Goal: Task Accomplishment & Management: Complete application form

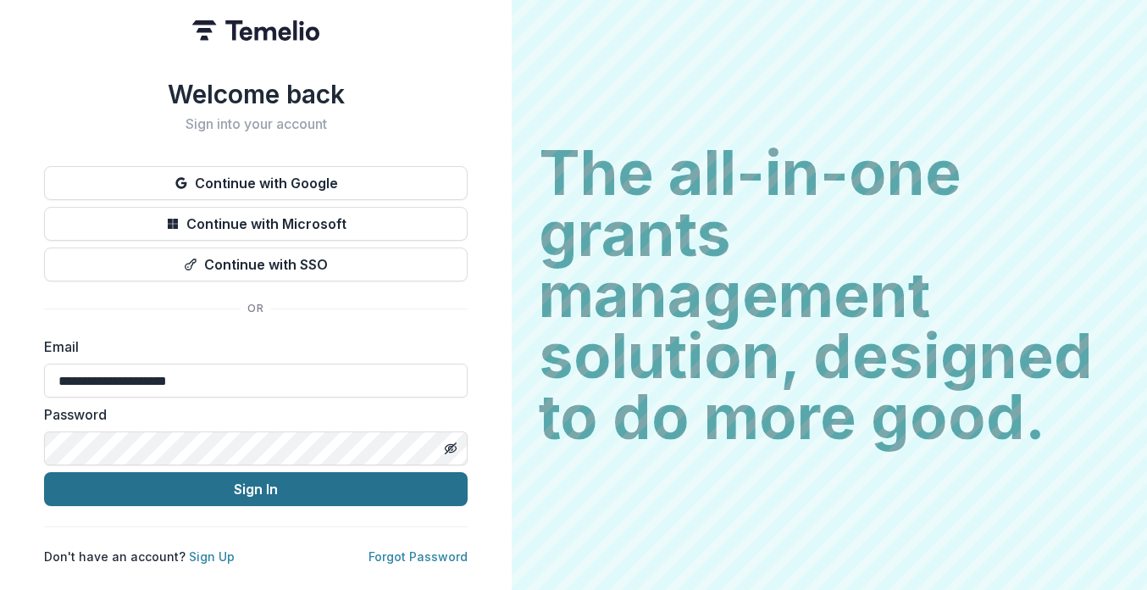
click at [268, 488] on button "Sign In" at bounding box center [256, 489] width 424 height 34
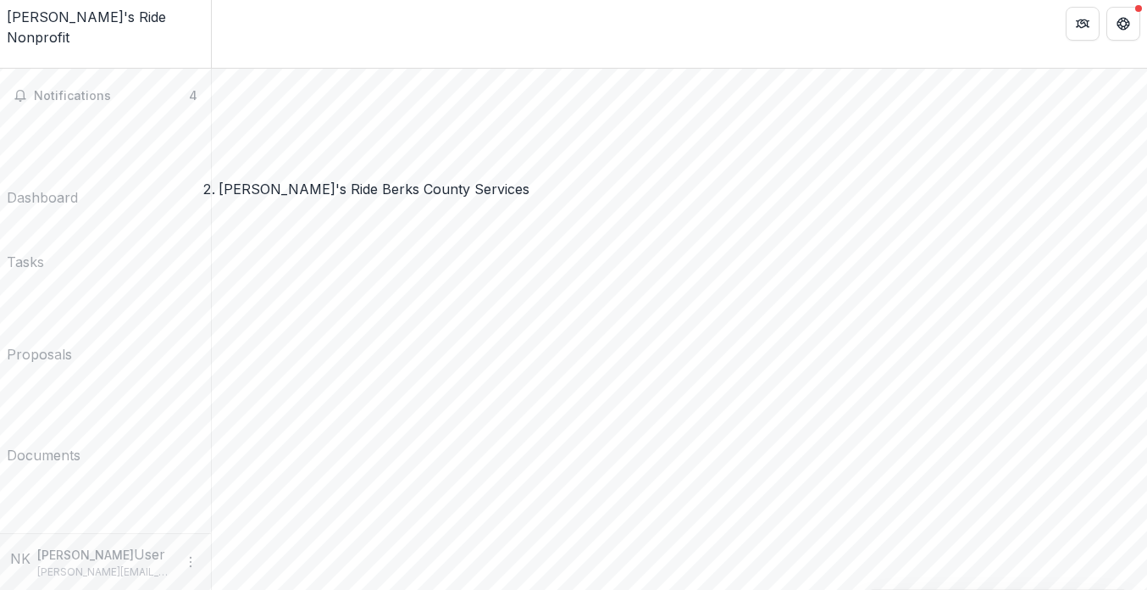
scroll to position [157, 0]
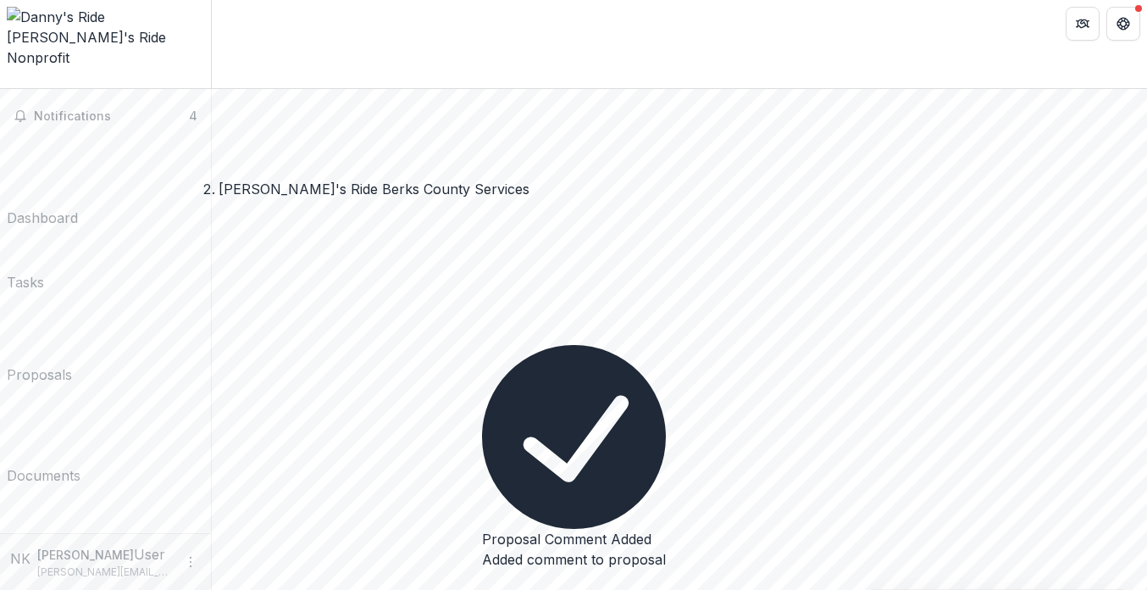
click at [80, 465] on div "Documents" at bounding box center [44, 475] width 74 height 20
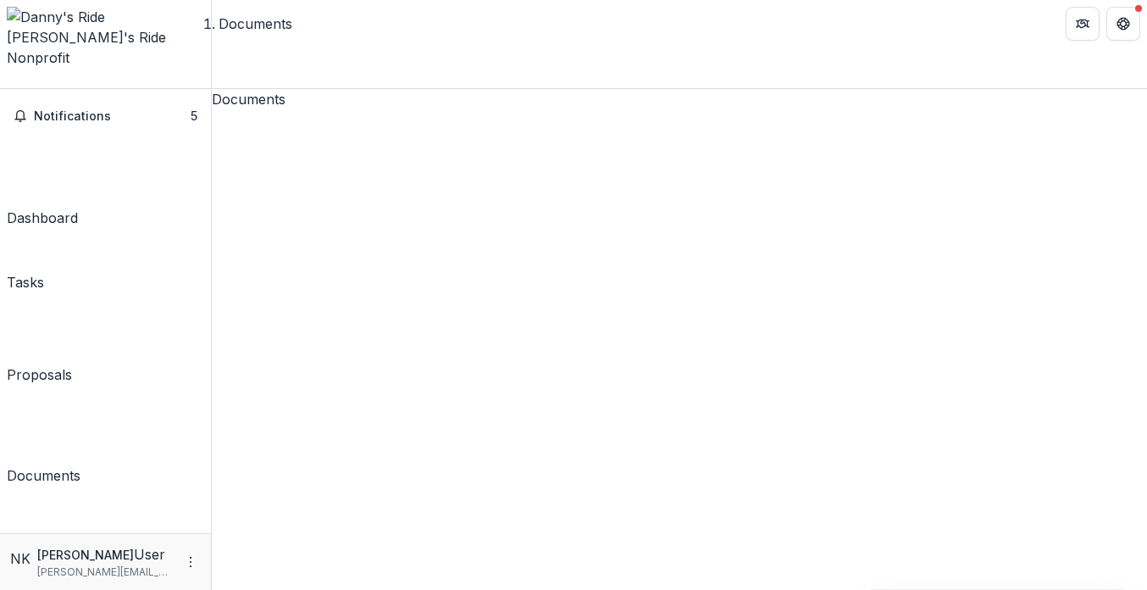
click at [44, 272] on div "Tasks" at bounding box center [25, 282] width 37 height 20
click at [78, 208] on div "Dashboard" at bounding box center [42, 218] width 71 height 20
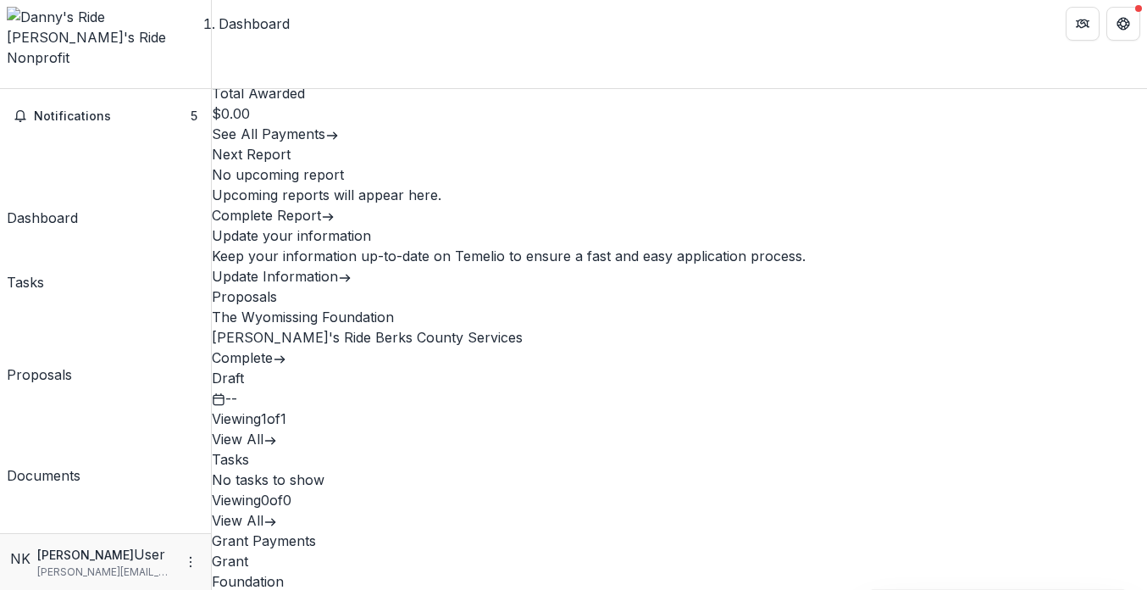
scroll to position [27, 0]
click at [523, 328] on link "[PERSON_NAME]'s Ride Berks County Services" at bounding box center [367, 336] width 311 height 17
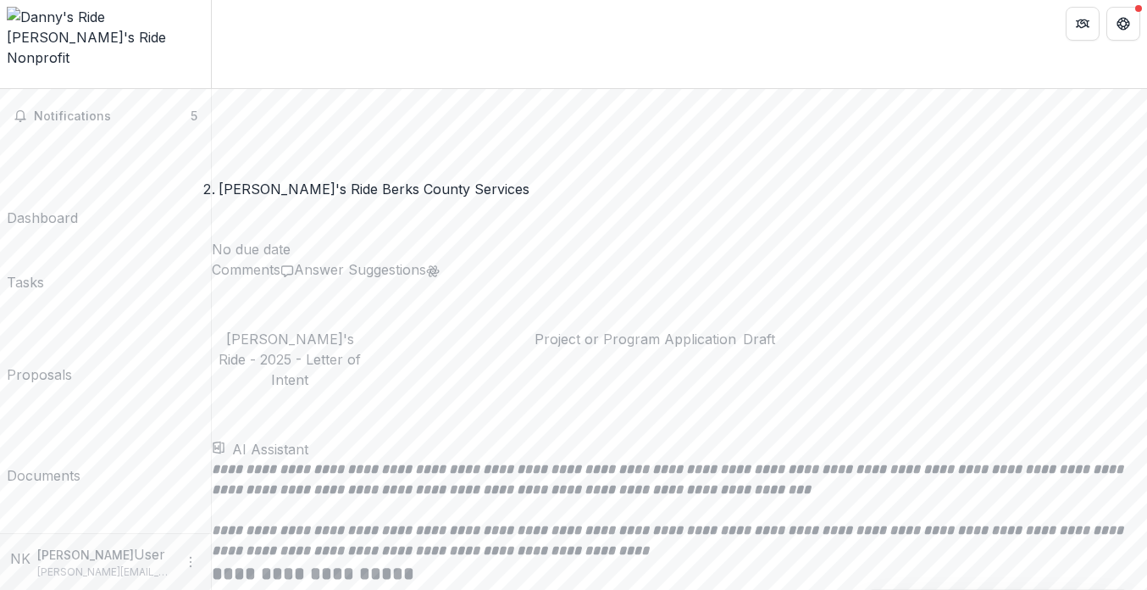
scroll to position [2693, 0]
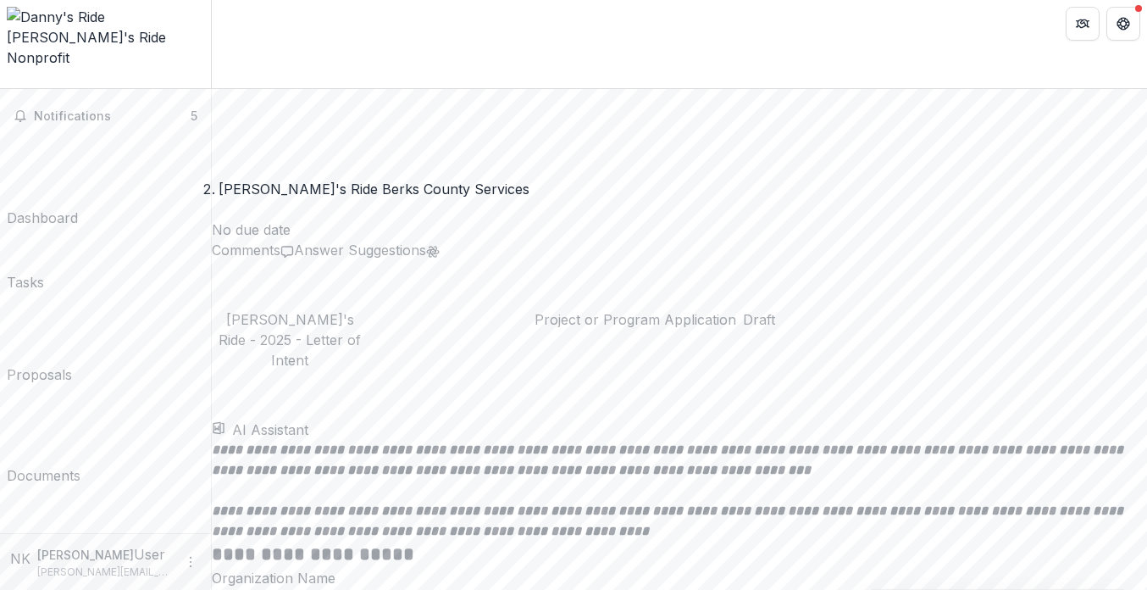
type input "**********"
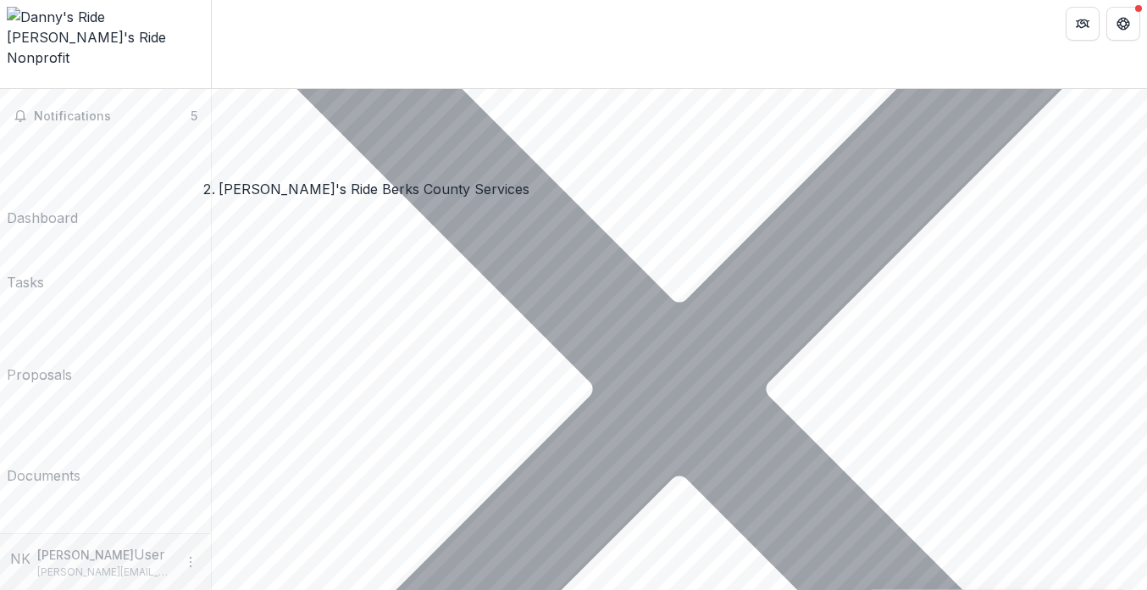
scroll to position [10029, 0]
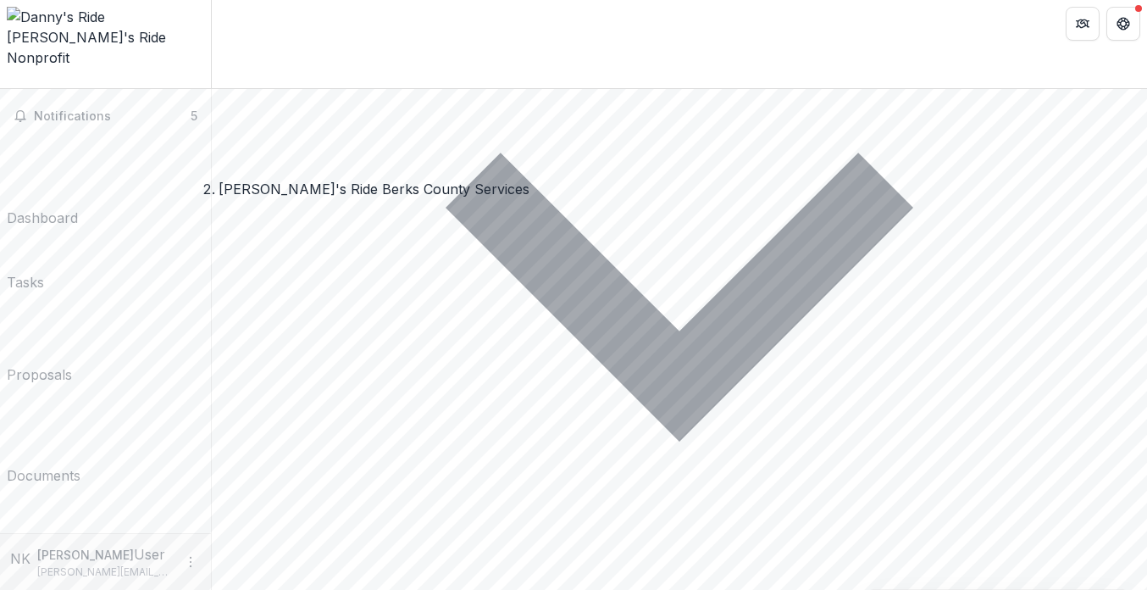
type input "**********"
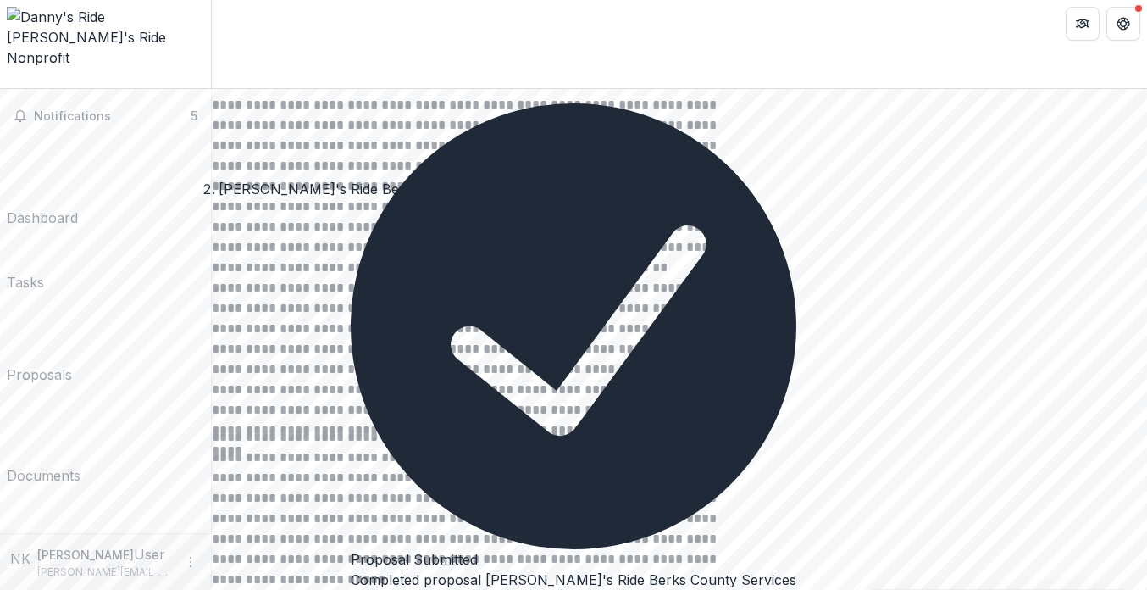
scroll to position [10222, 0]
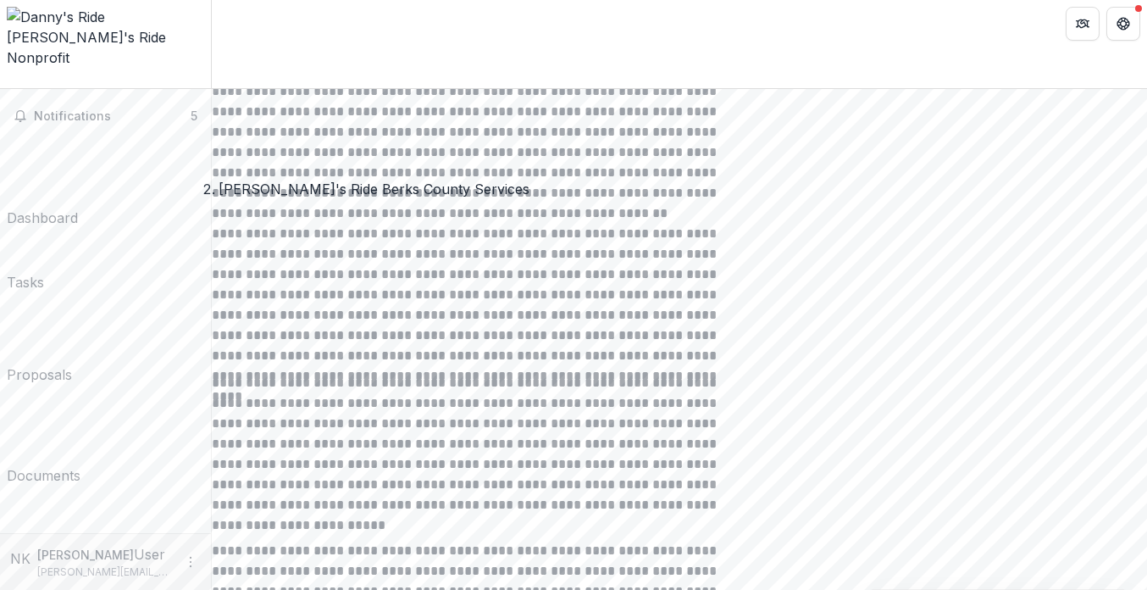
click at [86, 109] on span "Notifications" at bounding box center [112, 116] width 157 height 14
